Goal: Transaction & Acquisition: Obtain resource

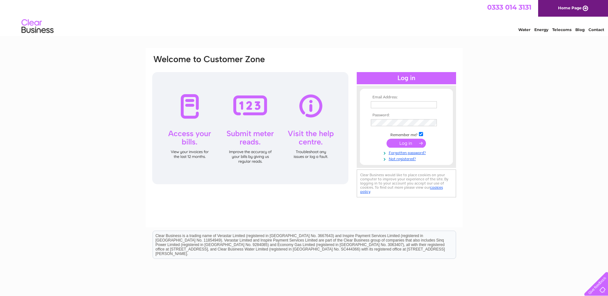
click at [407, 105] on input "text" at bounding box center [404, 104] width 66 height 7
type input "tracey.weber@closebrothers.com"
click at [386, 139] on input "submit" at bounding box center [405, 143] width 39 height 9
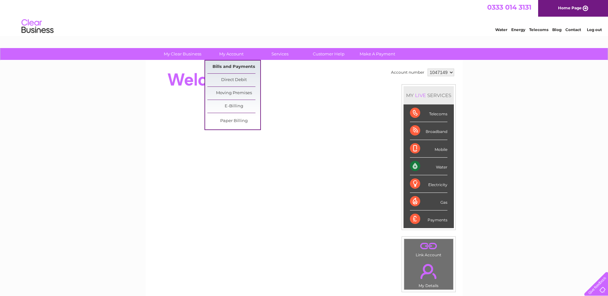
click at [233, 68] on link "Bills and Payments" at bounding box center [233, 67] width 53 height 13
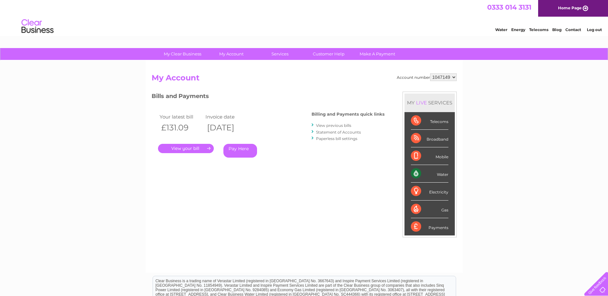
click at [200, 145] on link "." at bounding box center [186, 148] width 56 height 9
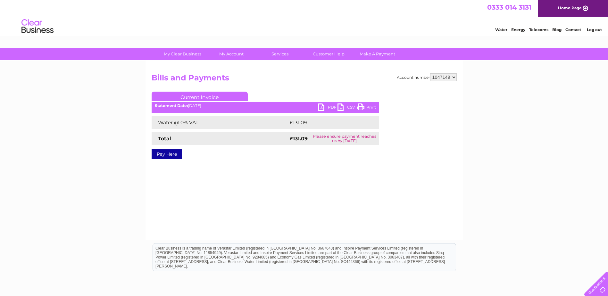
click at [322, 109] on link "PDF" at bounding box center [327, 107] width 19 height 9
click at [591, 31] on link "Log out" at bounding box center [594, 29] width 15 height 5
